Goal: Contribute content

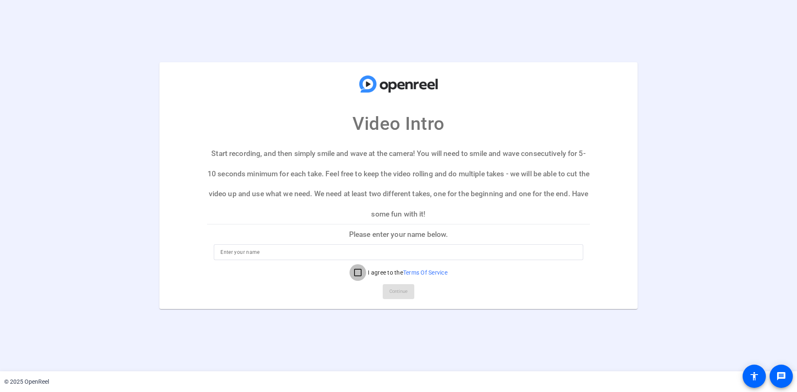
click at [349, 274] on input "I agree to the Terms Of Service" at bounding box center [357, 272] width 17 height 17
checkbox input "true"
click at [343, 252] on input at bounding box center [398, 252] width 356 height 10
type input "Hawra Ahmad"
click at [409, 300] on span at bounding box center [399, 292] width 32 height 20
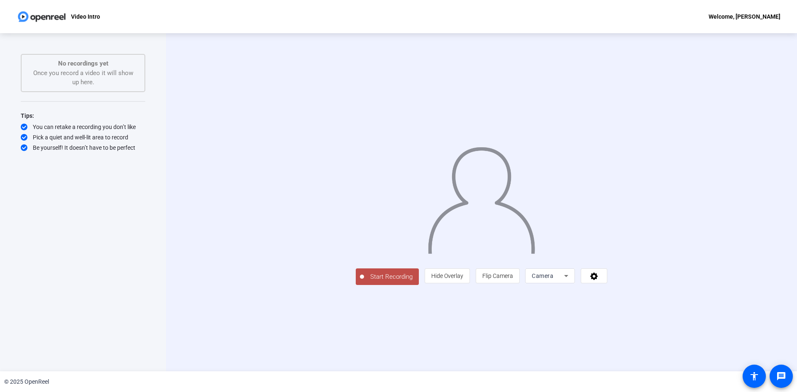
click at [364, 282] on span "Start Recording" at bounding box center [391, 277] width 55 height 10
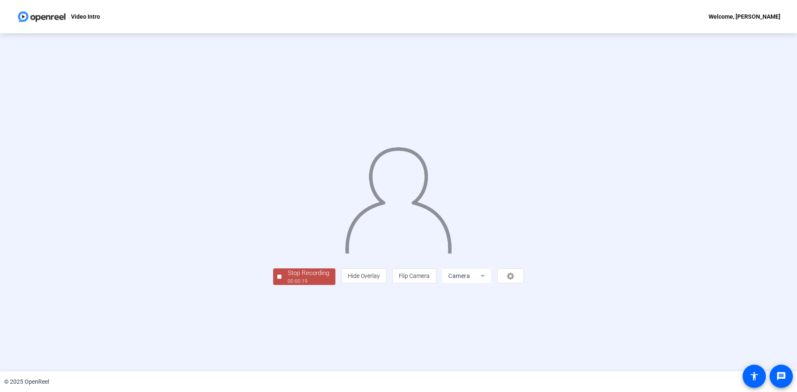
click at [288, 278] on div "Stop Recording" at bounding box center [309, 274] width 42 height 10
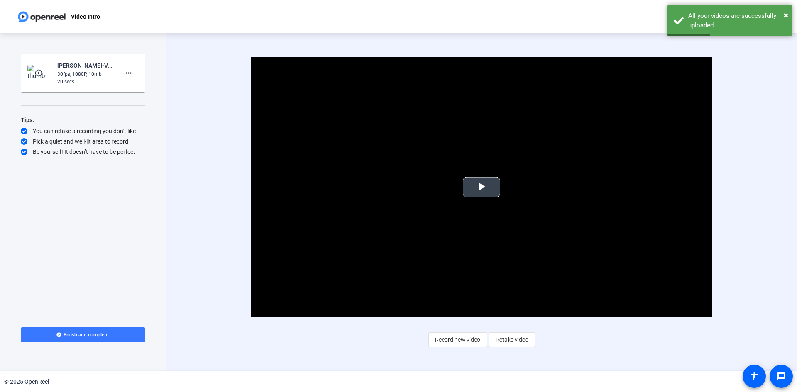
click at [481, 187] on span "Video Player" at bounding box center [481, 187] width 0 height 0
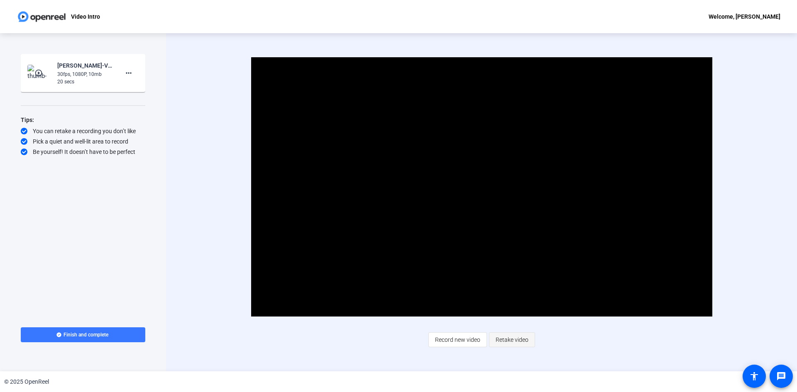
click at [506, 345] on span "Retake video" at bounding box center [512, 340] width 33 height 16
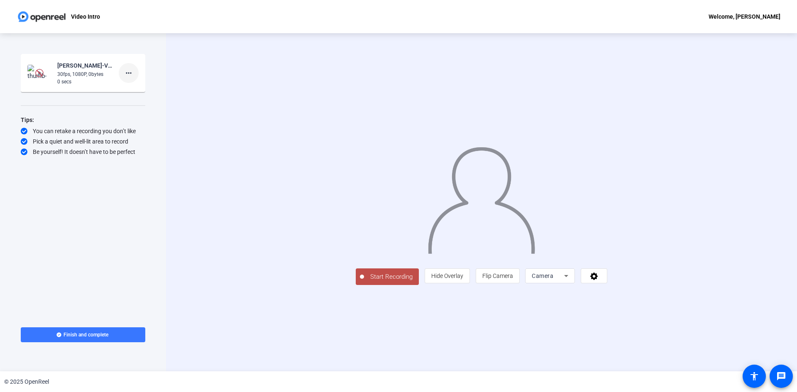
click at [125, 73] on mat-icon "more_horiz" at bounding box center [129, 73] width 10 height 10
click at [127, 90] on span "Delete clip" at bounding box center [141, 91] width 33 height 10
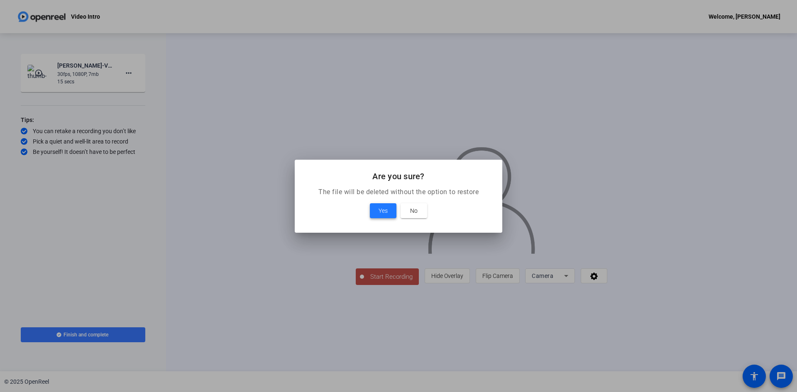
click at [387, 208] on span "Yes" at bounding box center [383, 211] width 9 height 10
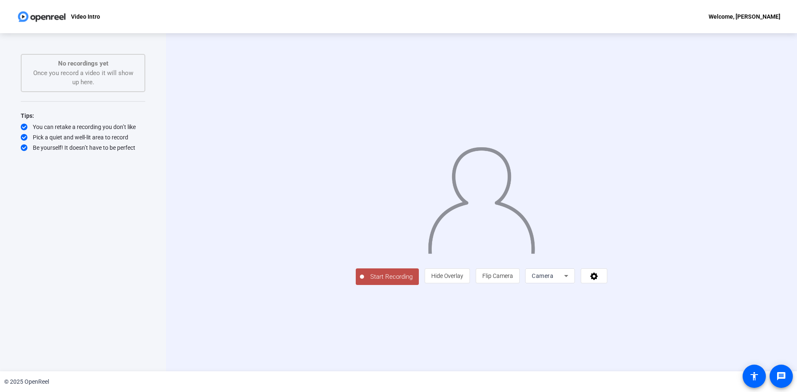
click at [536, 210] on img at bounding box center [481, 197] width 109 height 113
